Goal: Communication & Community: Answer question/provide support

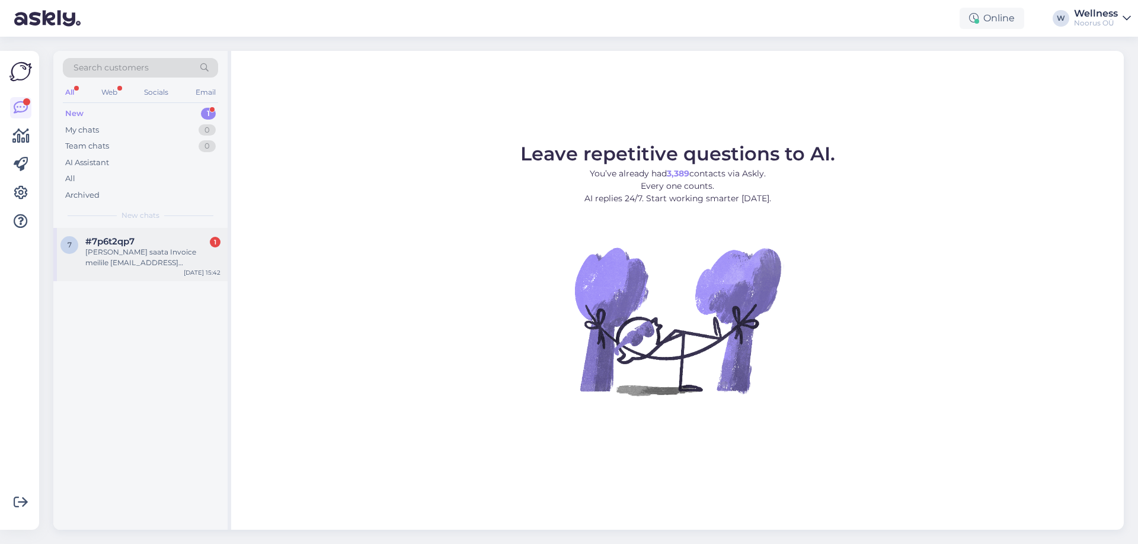
click at [148, 257] on div "[PERSON_NAME] saata Invoice meilile [EMAIL_ADDRESS][DOMAIN_NAME]" at bounding box center [152, 257] width 135 height 21
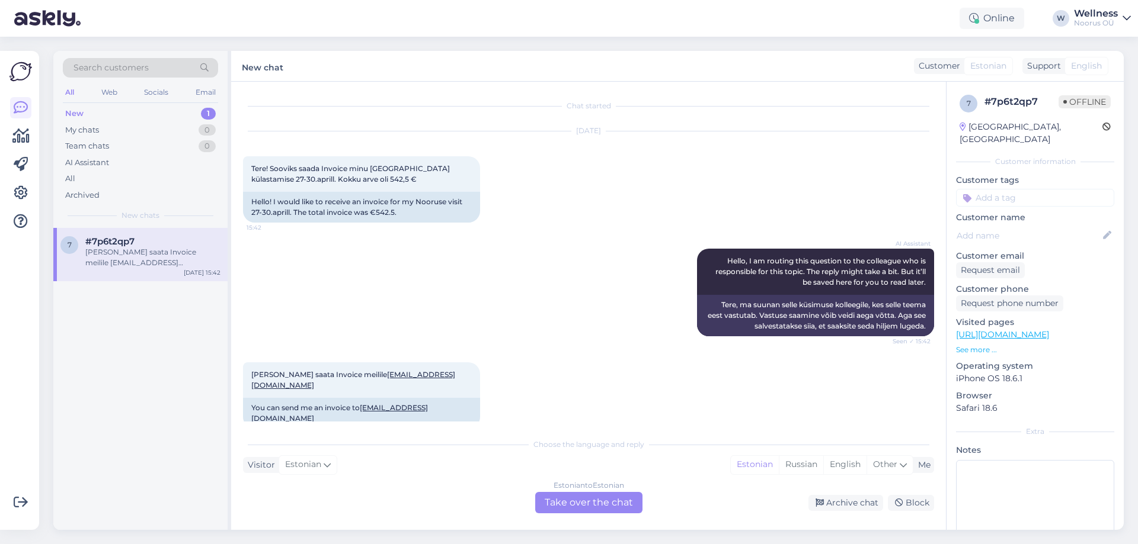
click at [399, 289] on div "AI Assistant Hello, I am routing this question to the colleague who is responsi…" at bounding box center [588, 293] width 691 height 114
click at [79, 174] on div "All" at bounding box center [140, 179] width 155 height 17
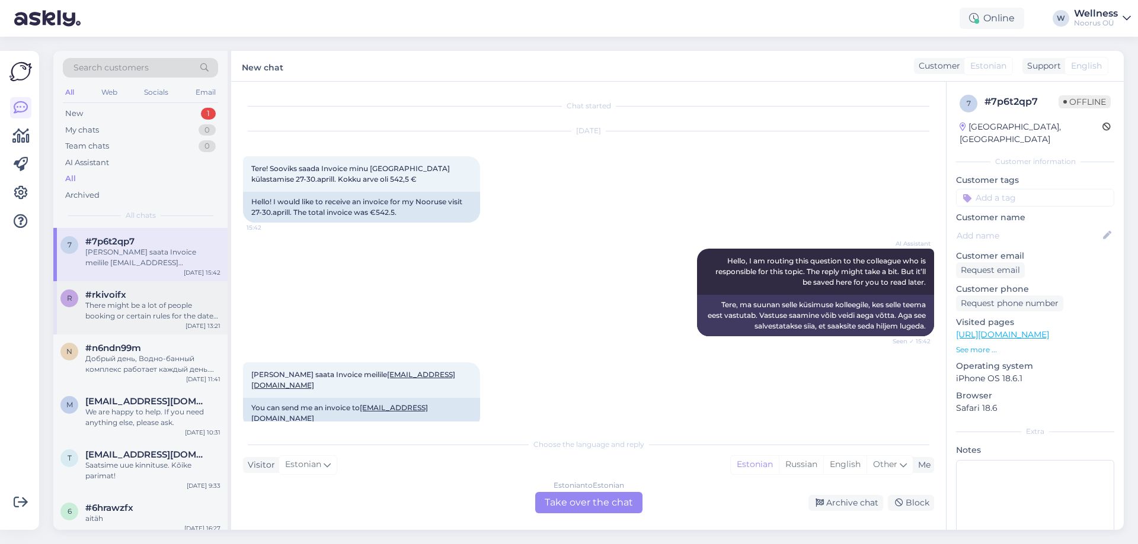
click at [141, 299] on div "#rkivoifx" at bounding box center [152, 295] width 135 height 11
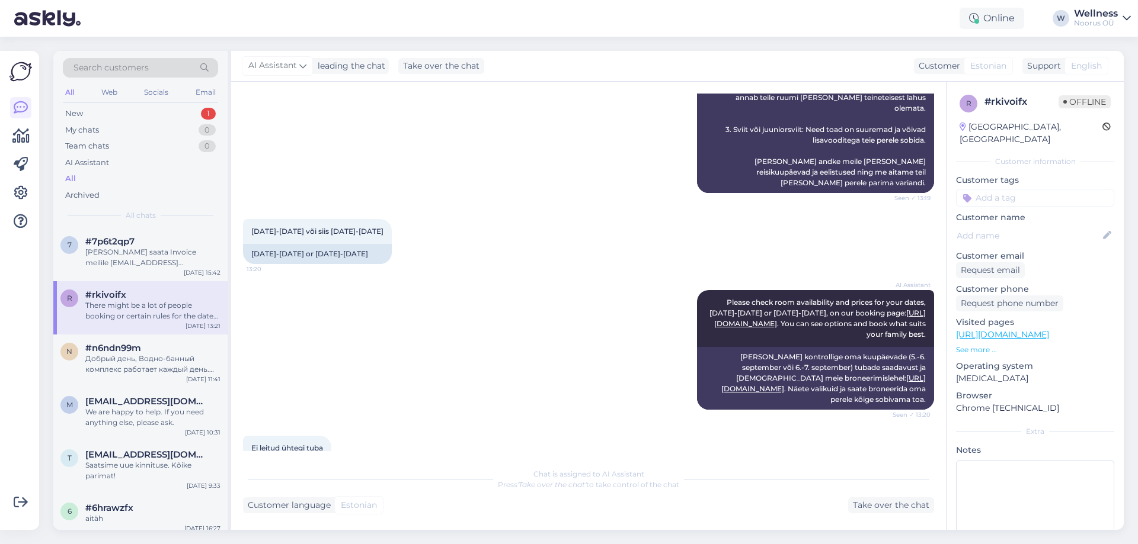
scroll to position [1341, 0]
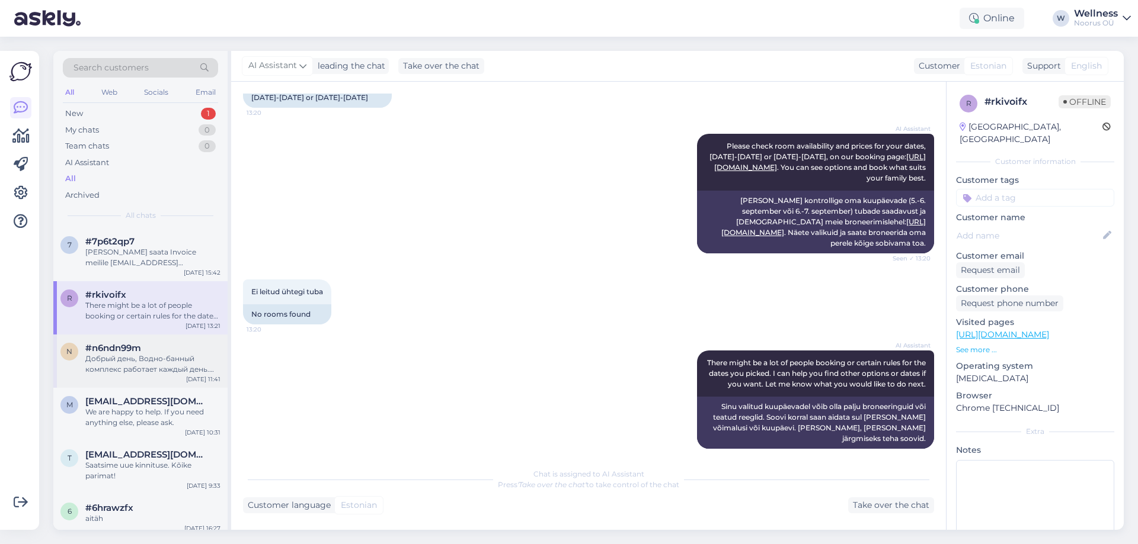
click at [175, 369] on div "Добрый день, Водно-банный комплекс работает каждый день. Уборка и чистка бассей…" at bounding box center [152, 364] width 135 height 21
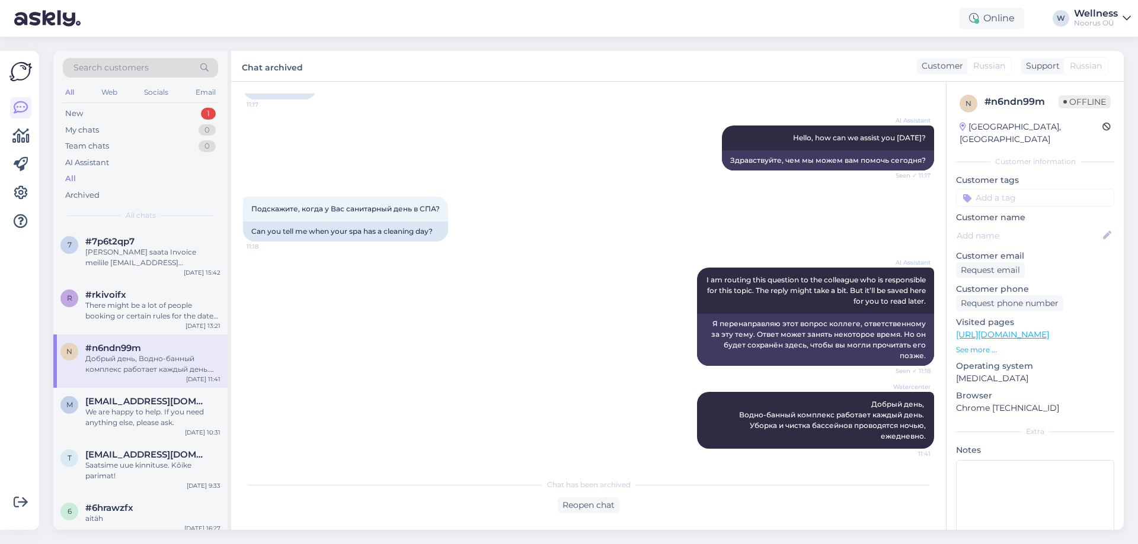
scroll to position [102, 0]
click at [123, 411] on div "We are happy to help. If you need anything else, please ask." at bounding box center [152, 417] width 135 height 21
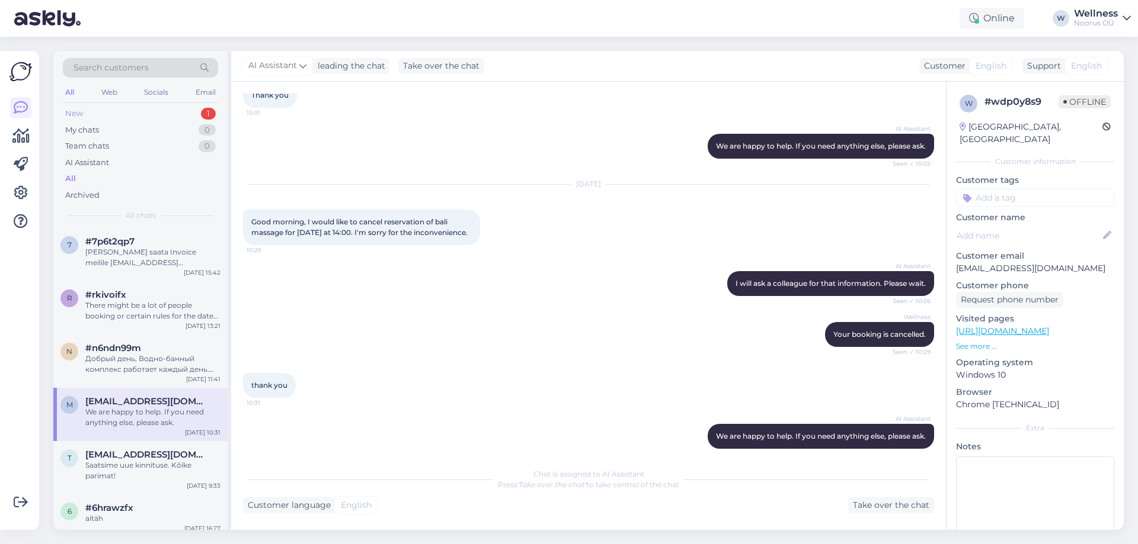
click at [85, 111] on div "New 1" at bounding box center [140, 113] width 155 height 17
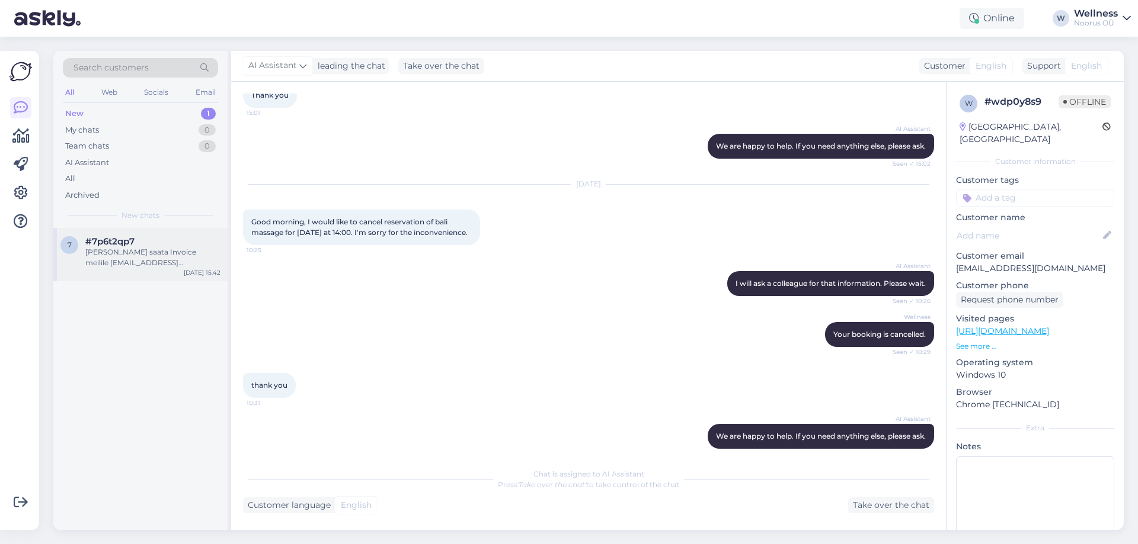
click at [145, 256] on div "[PERSON_NAME] saata Invoice meilile [EMAIL_ADDRESS][DOMAIN_NAME]" at bounding box center [152, 257] width 135 height 21
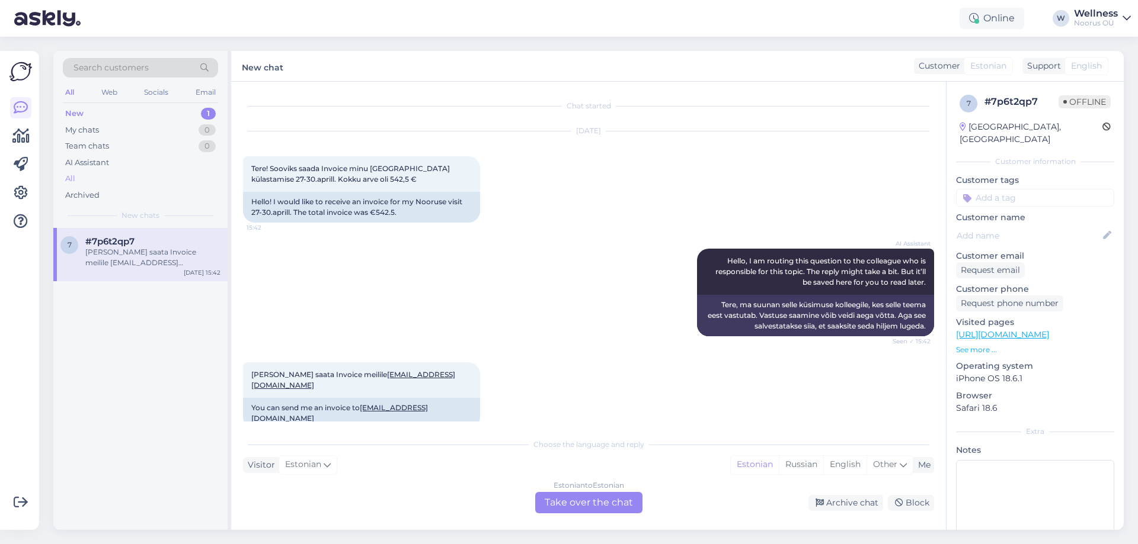
click at [80, 180] on div "All" at bounding box center [140, 179] width 155 height 17
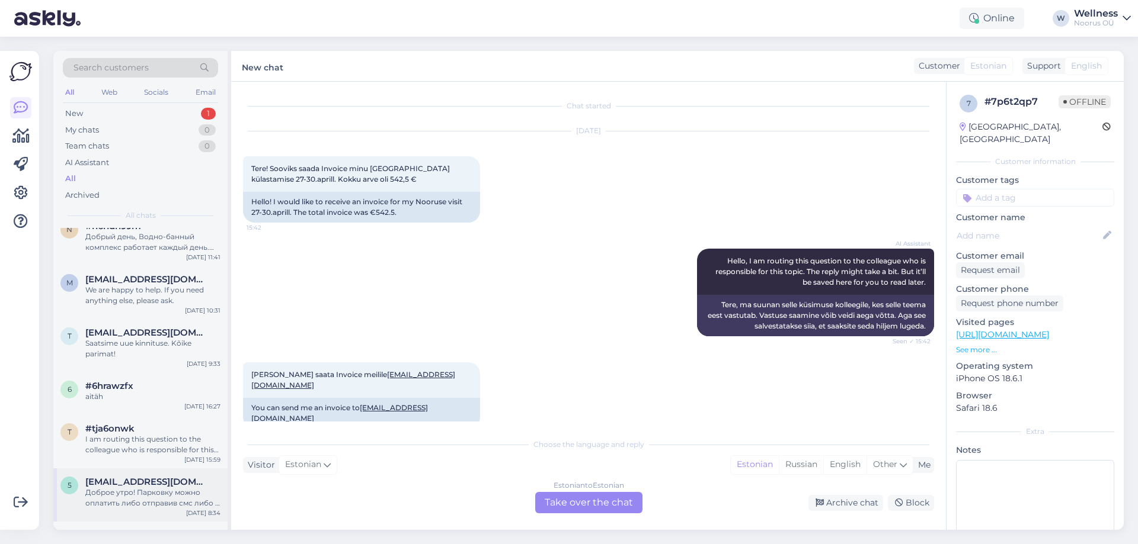
scroll to position [237, 0]
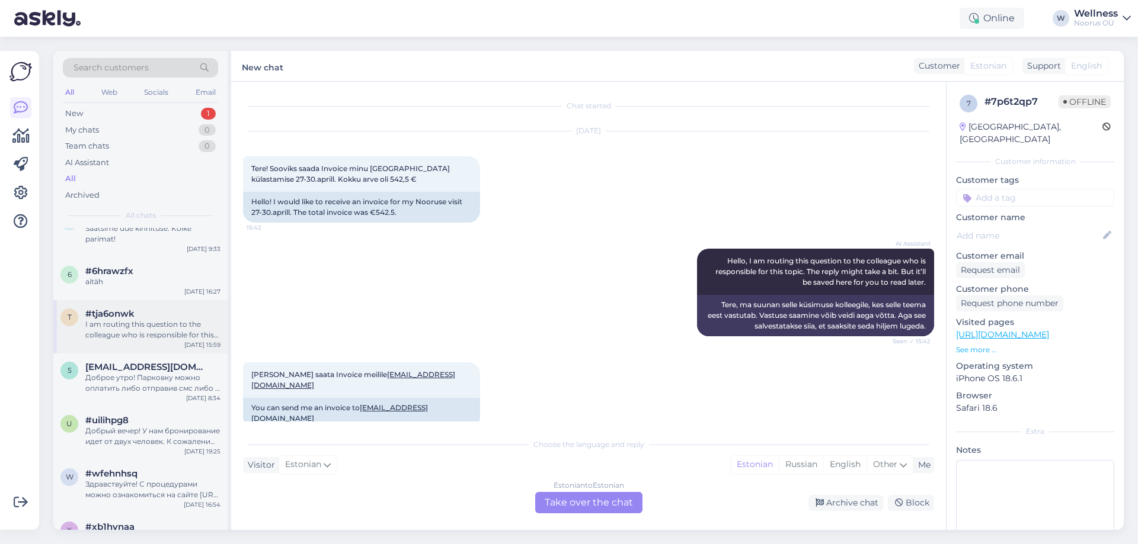
click at [145, 329] on div "I am routing this question to the colleague who is responsible for this topic. …" at bounding box center [152, 329] width 135 height 21
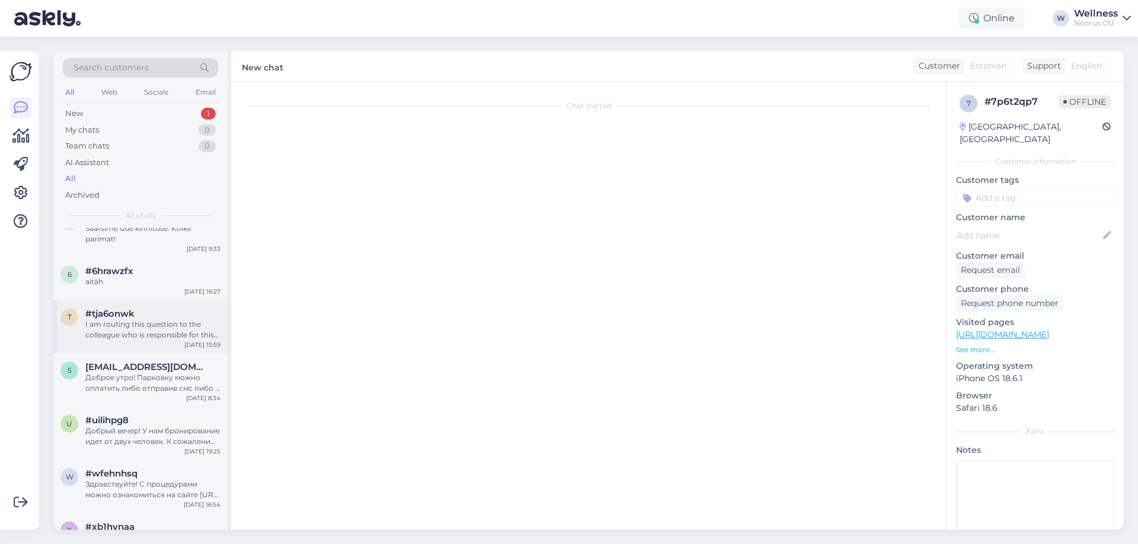
scroll to position [351, 0]
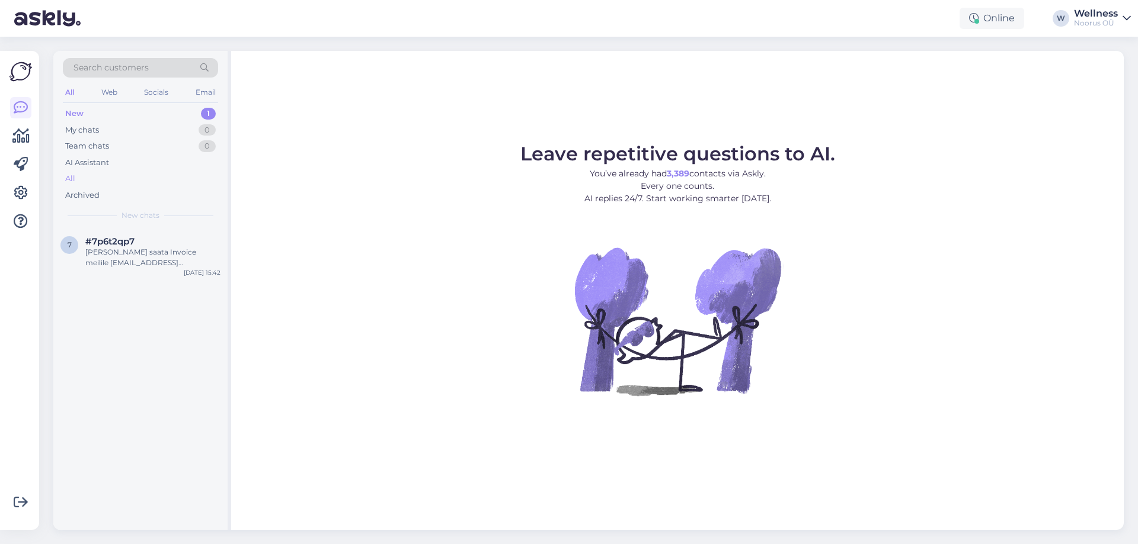
click at [68, 176] on div "All" at bounding box center [70, 179] width 10 height 12
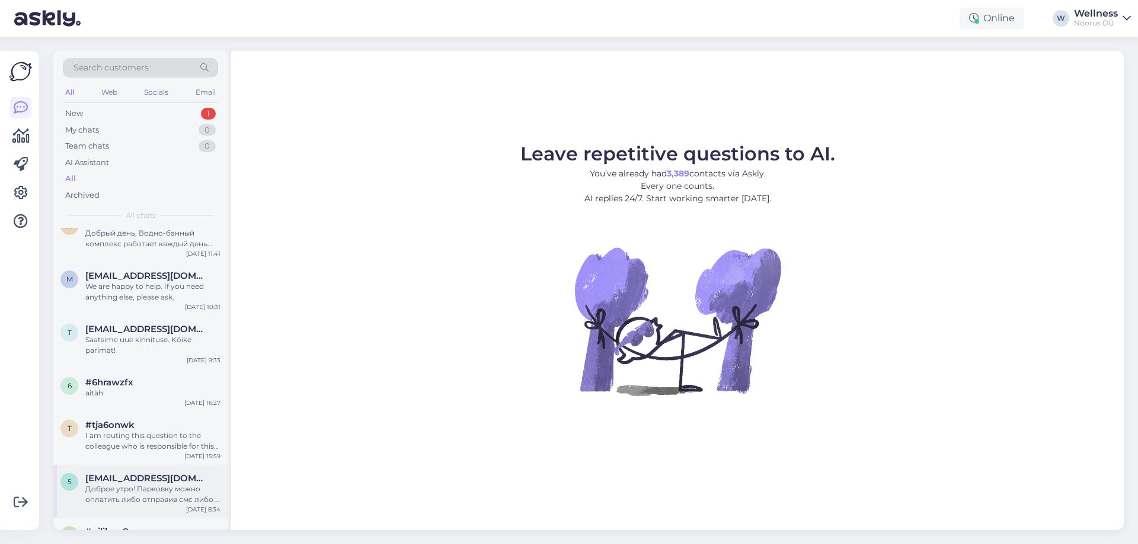
scroll to position [237, 0]
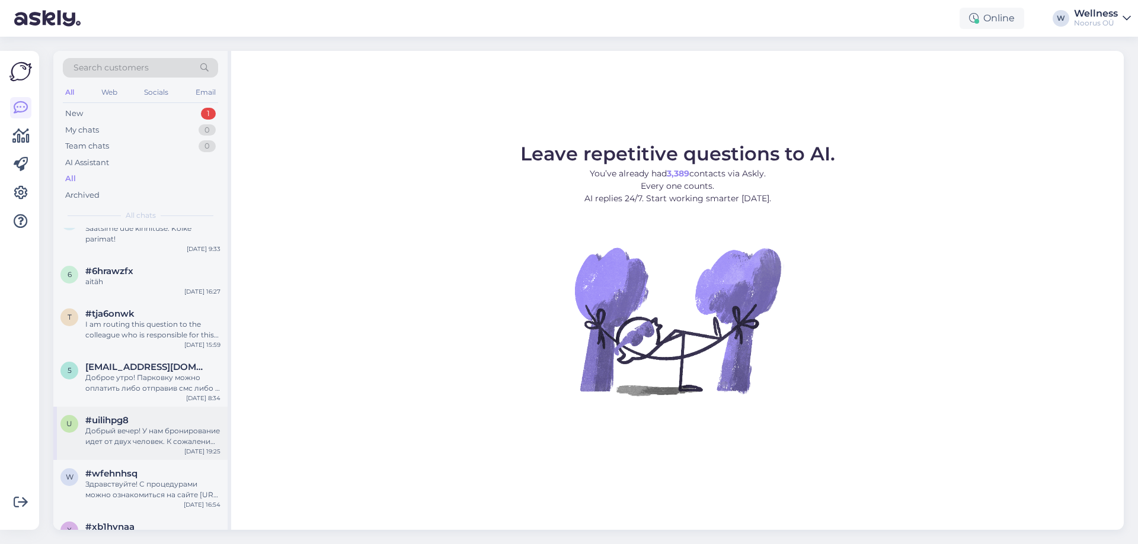
click at [139, 441] on div "Добрый вечер! У нам бронирование идет от двух человек. К сожалению одному челов…" at bounding box center [152, 436] width 135 height 21
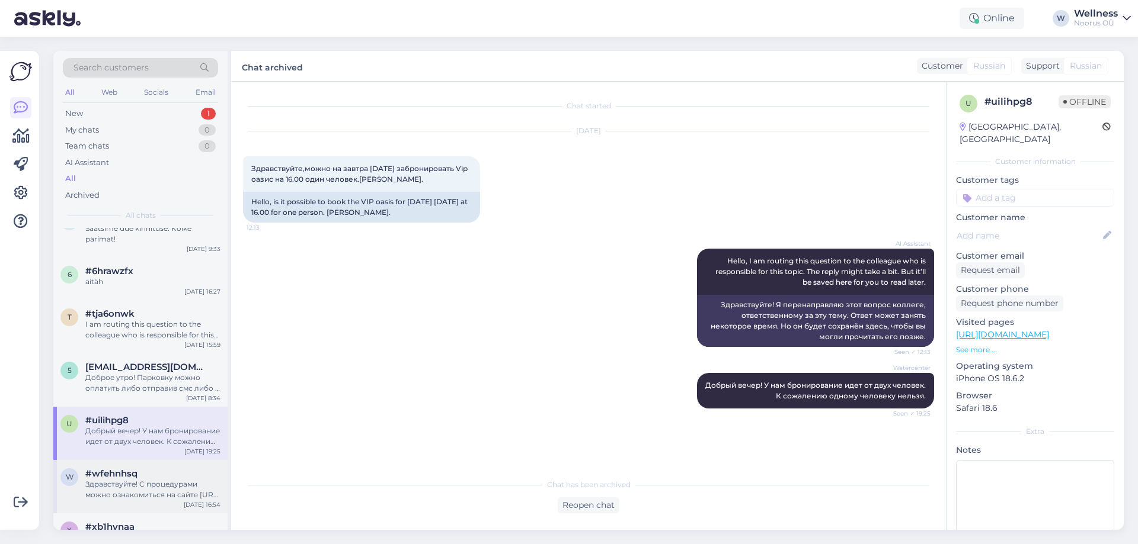
click at [149, 476] on div "#wfehnhsq" at bounding box center [152, 474] width 135 height 11
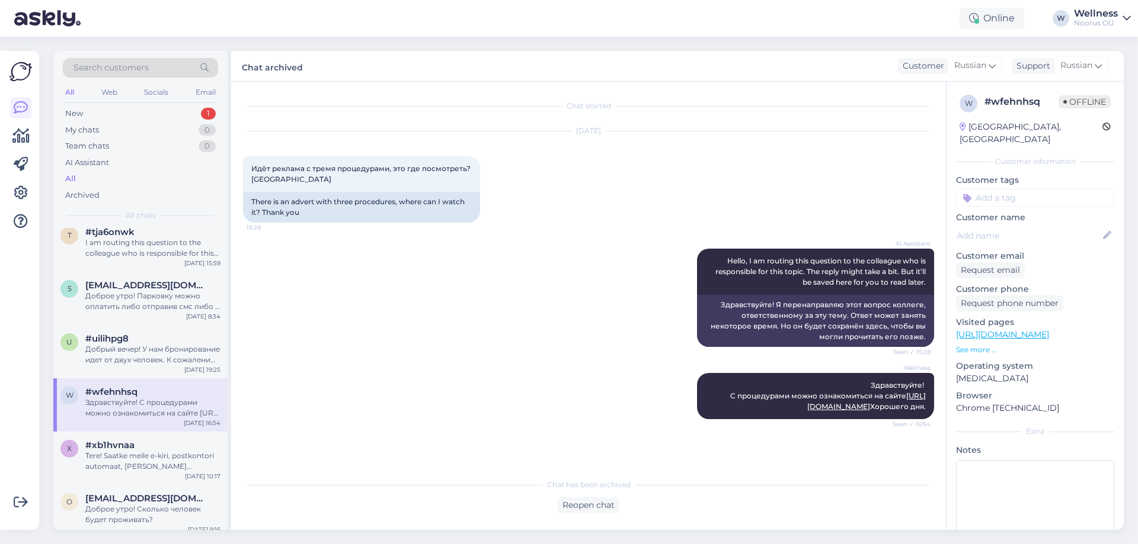
scroll to position [395, 0]
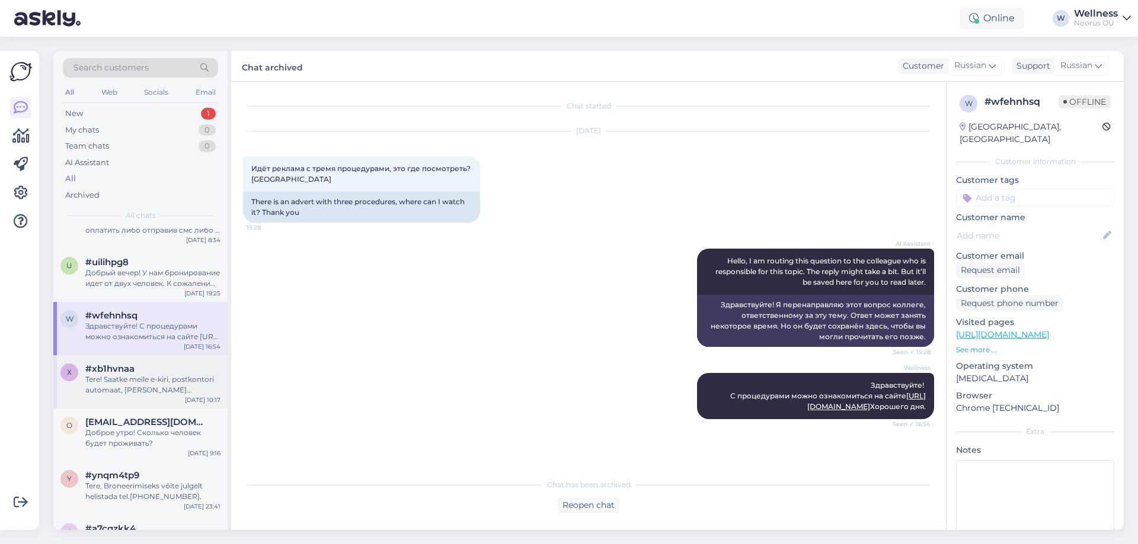
click at [167, 359] on div "x #xb1hvnaa Tere! Saatke meile e-kiri, postkontori automaat, [PERSON_NAME] [PER…" at bounding box center [140, 381] width 174 height 53
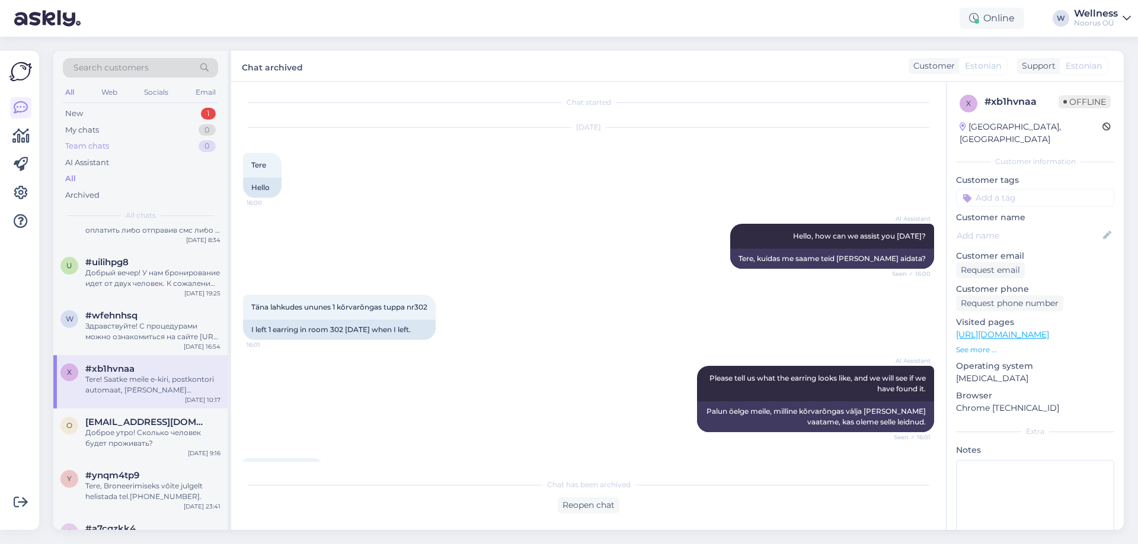
scroll to position [0, 0]
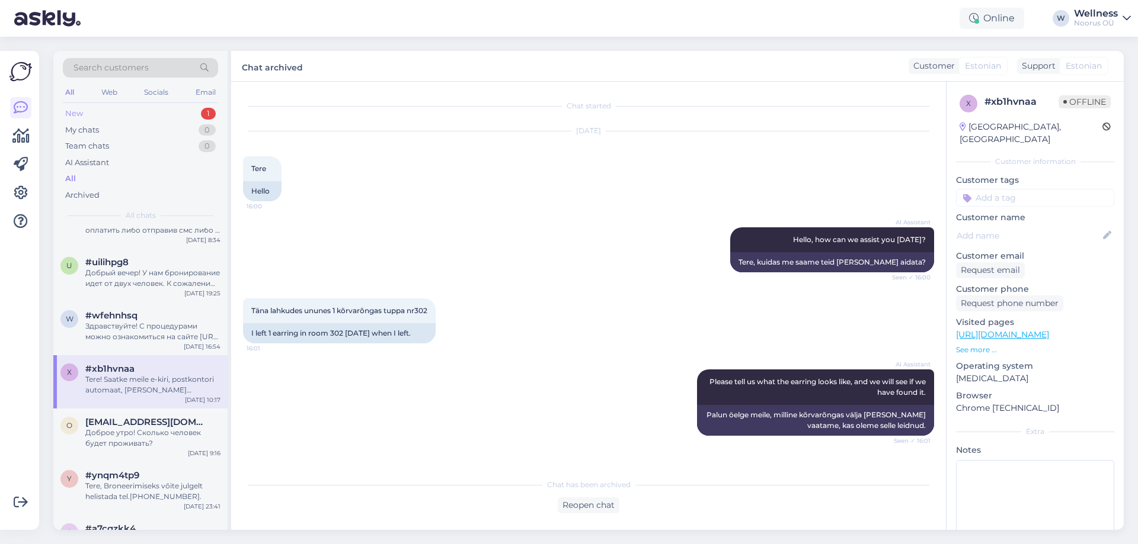
click at [78, 106] on div "New 1" at bounding box center [140, 113] width 155 height 17
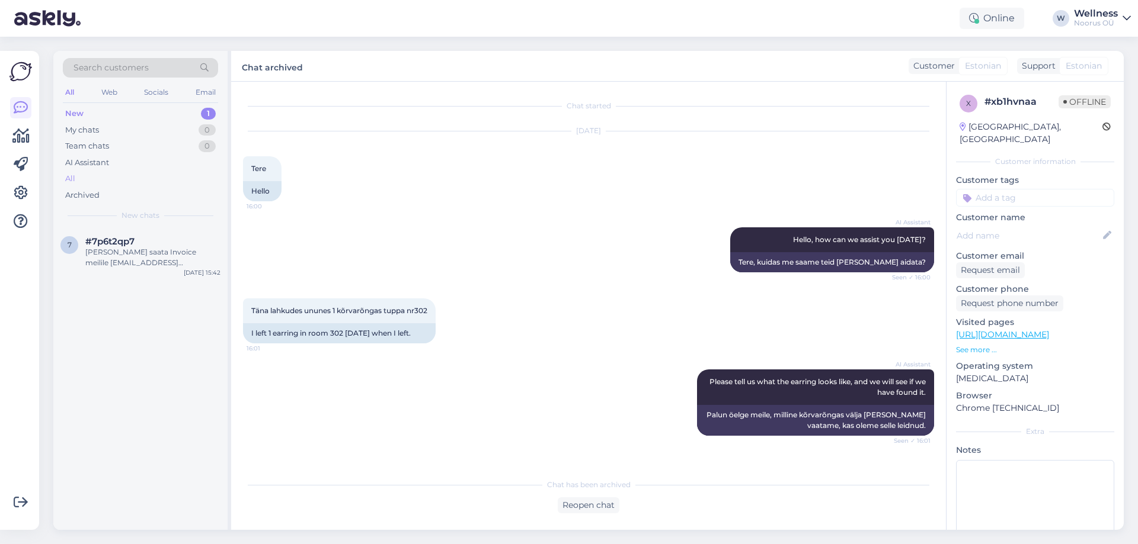
click at [72, 177] on div "All" at bounding box center [70, 179] width 10 height 12
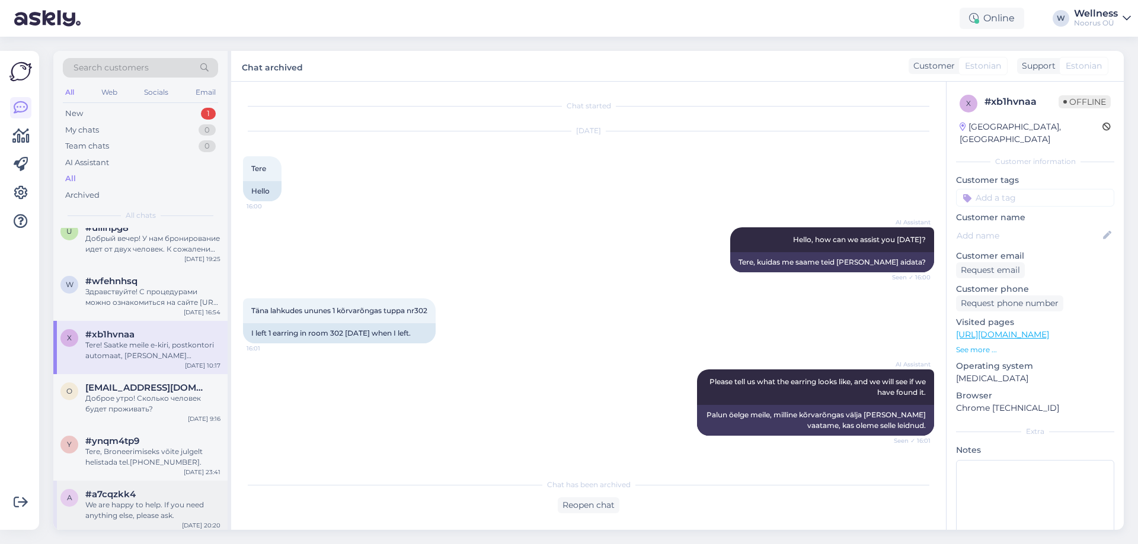
scroll to position [553, 0]
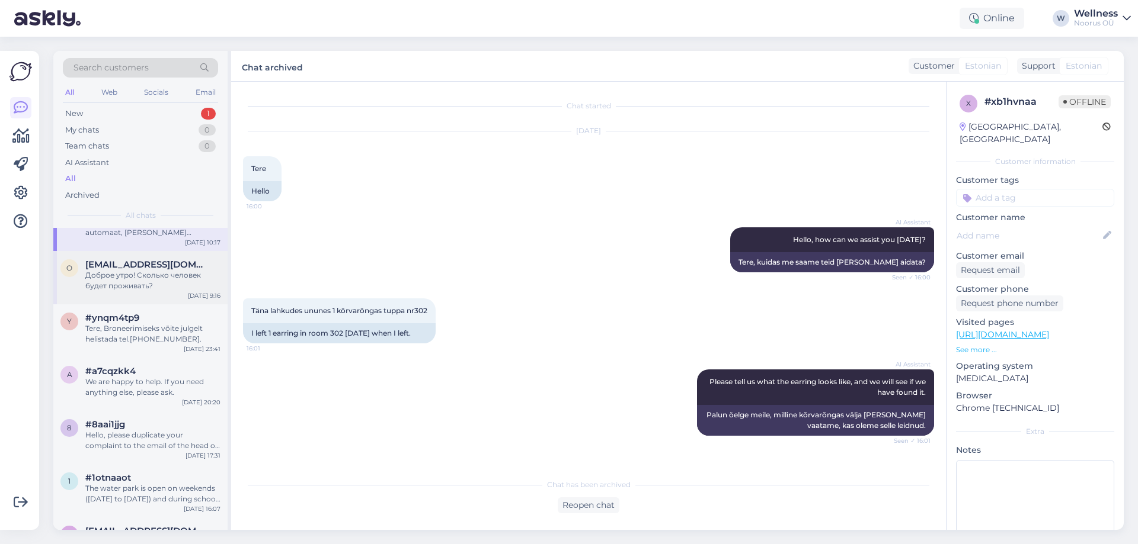
click at [133, 292] on div "o [EMAIL_ADDRESS][DOMAIN_NAME] Доброе утро! Сколько человек будет проживать? [D…" at bounding box center [140, 277] width 174 height 53
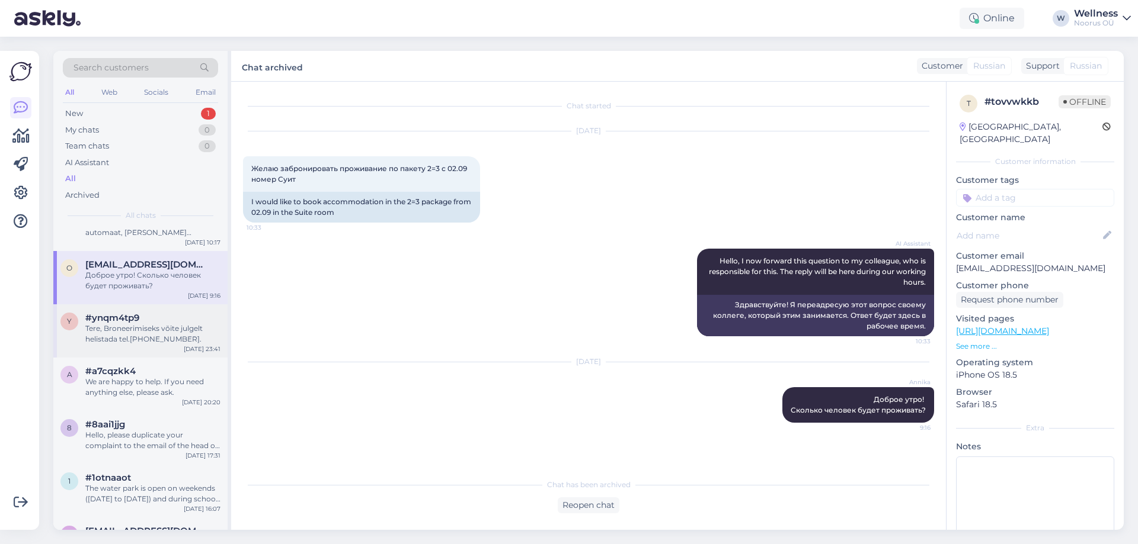
click at [127, 339] on div "Tere, Broneerimiseks võite julgelt helistada tel.[PHONE_NUMBER]." at bounding box center [152, 333] width 135 height 21
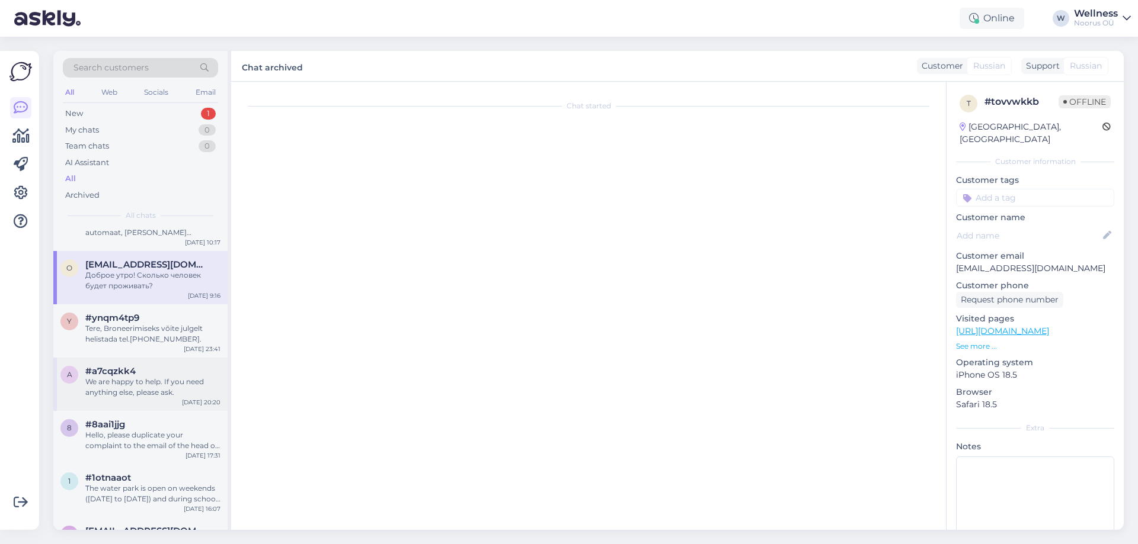
scroll to position [973, 0]
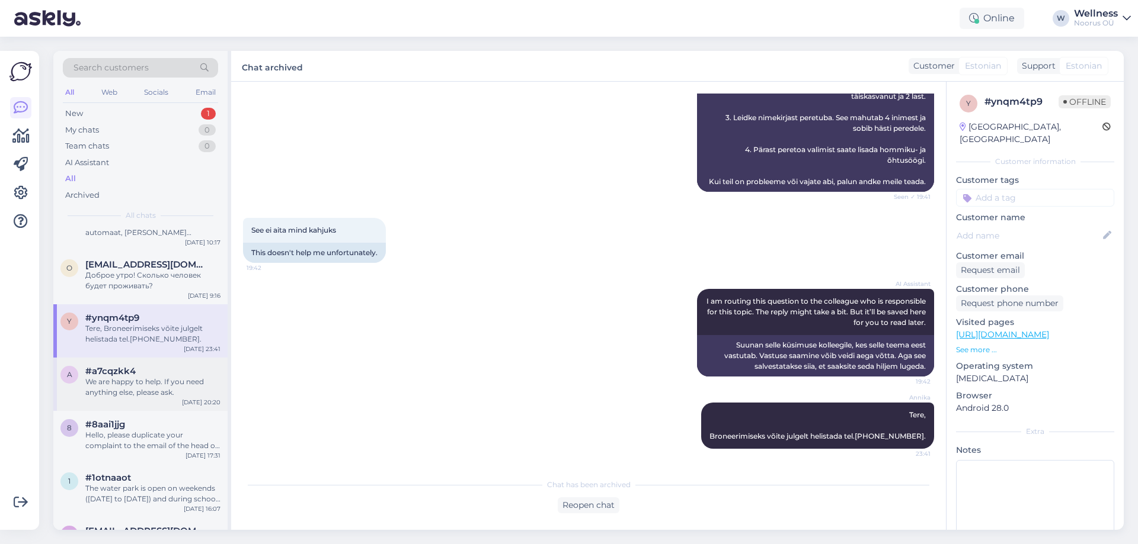
click at [115, 393] on div "We are happy to help. If you need anything else, please ask." at bounding box center [152, 387] width 135 height 21
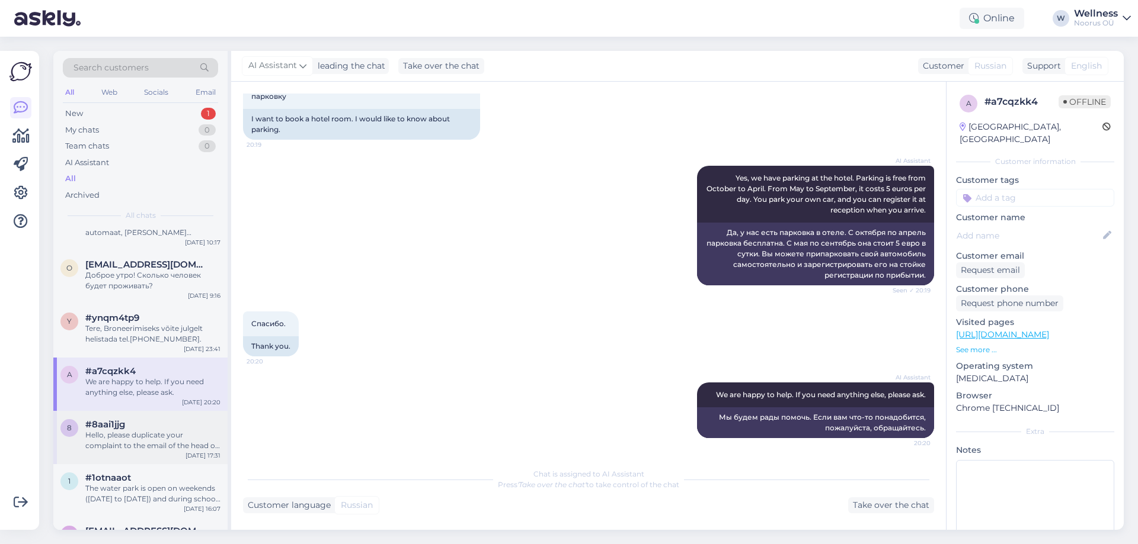
click at [114, 434] on div "Hello, please duplicate your complaint to the email of the head of the water an…" at bounding box center [152, 440] width 135 height 21
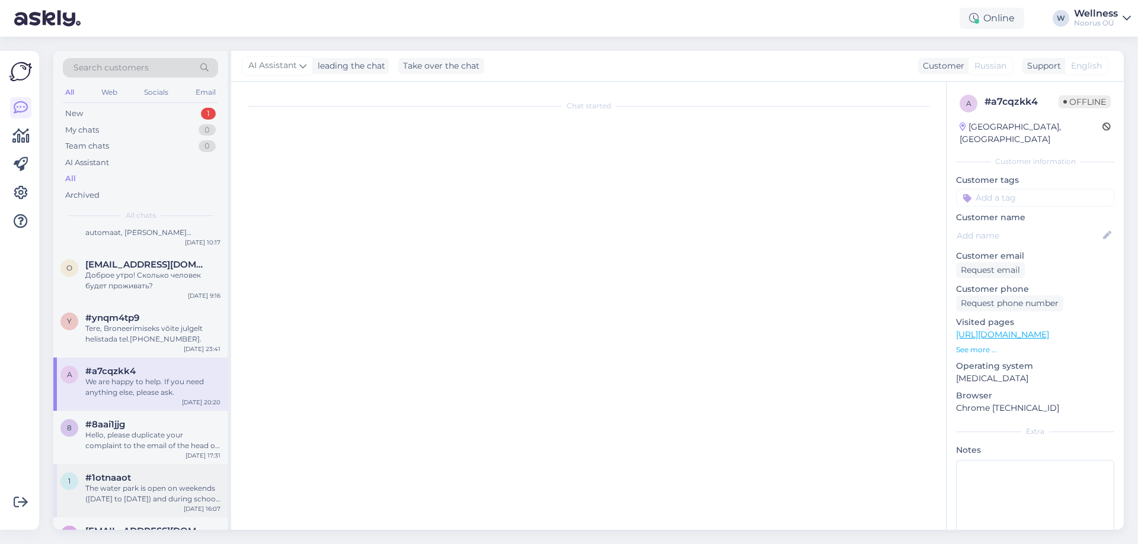
scroll to position [43, 0]
